Goal: Task Accomplishment & Management: Complete application form

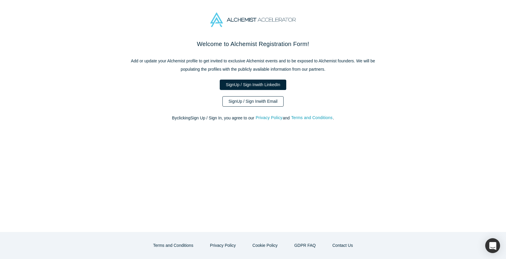
click at [239, 103] on link "Sign Up / Sign In with Email" at bounding box center [254, 101] width 62 height 10
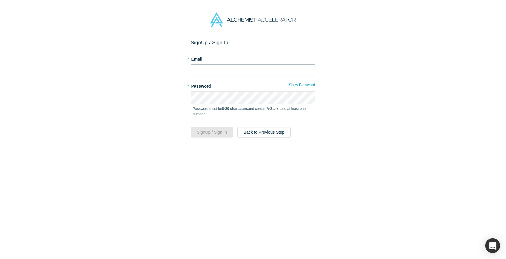
click at [230, 67] on input "text" at bounding box center [253, 70] width 125 height 12
type input "[EMAIL_ADDRESS][DOMAIN_NAME]"
click at [216, 128] on button "Sign Up / Sign In" at bounding box center [212, 132] width 42 height 10
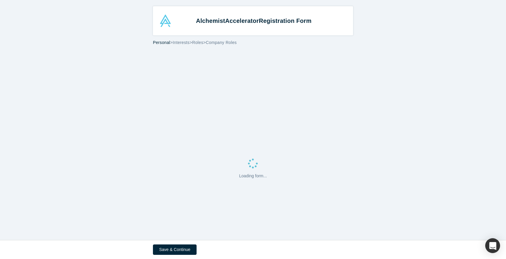
select select "US"
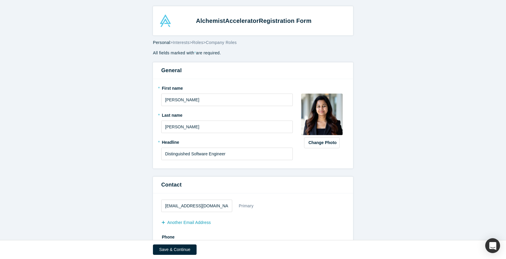
click at [248, 18] on span "Accelerator" at bounding box center [242, 21] width 34 height 7
